Goal: Transaction & Acquisition: Purchase product/service

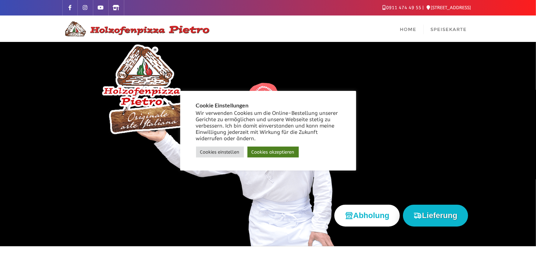
click at [263, 151] on link "Cookies akzeptieren" at bounding box center [272, 151] width 51 height 11
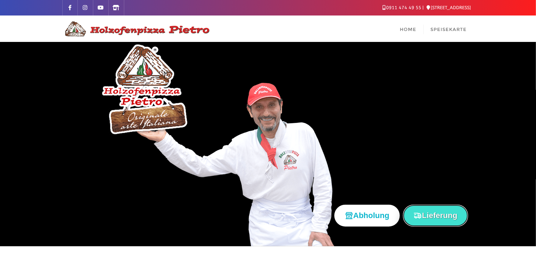
click at [449, 216] on button "Lieferung" at bounding box center [435, 214] width 65 height 21
click at [436, 211] on button "Lieferung" at bounding box center [435, 214] width 65 height 21
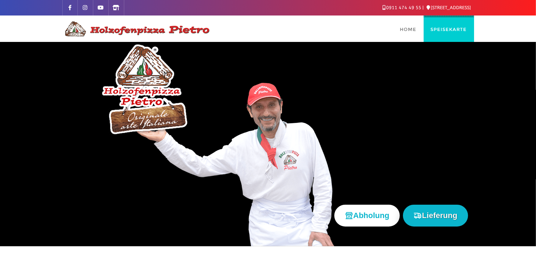
click at [460, 30] on span "Speisekarte" at bounding box center [449, 29] width 36 height 6
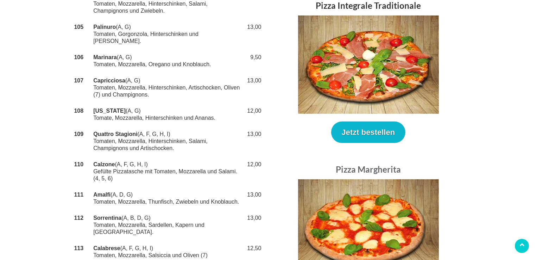
scroll to position [268, 0]
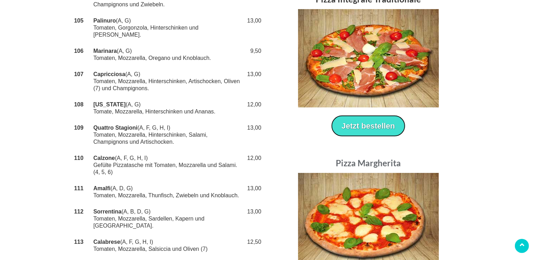
click at [377, 123] on button "Jetzt bestellen" at bounding box center [368, 125] width 75 height 21
